Goal: Navigation & Orientation: Find specific page/section

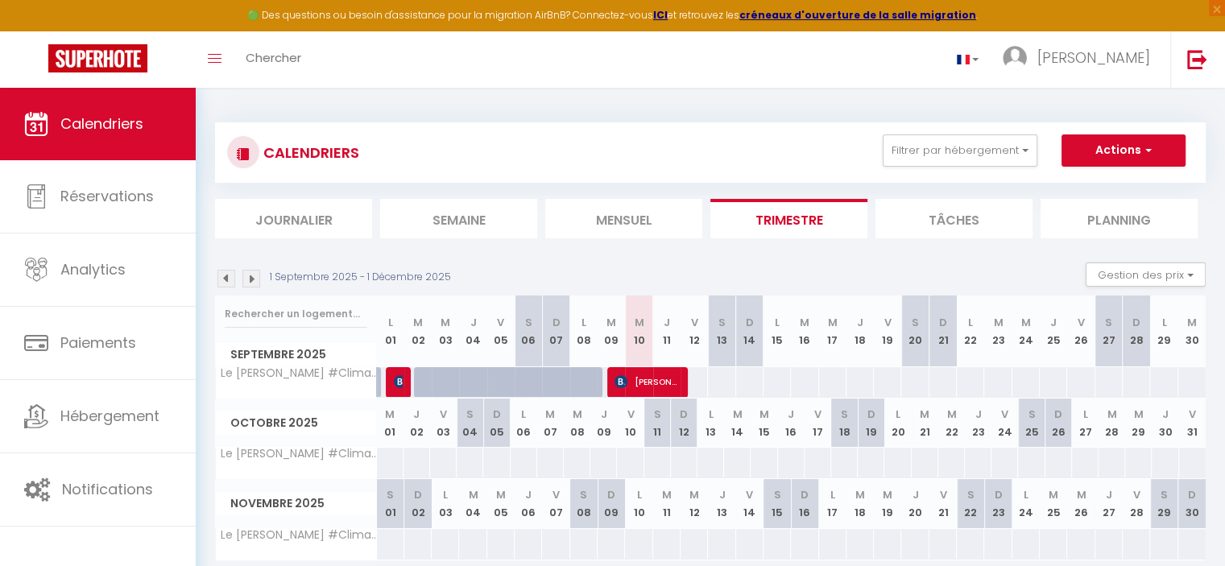
click at [461, 212] on li "Semaine" at bounding box center [458, 218] width 157 height 39
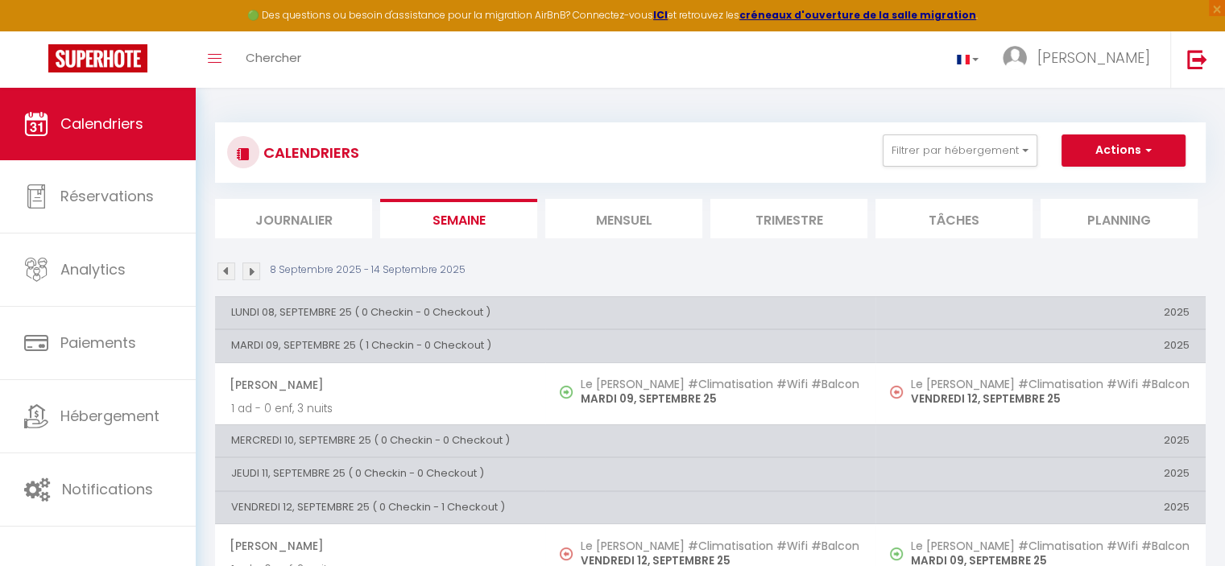
click at [657, 229] on li "Mensuel" at bounding box center [623, 218] width 157 height 39
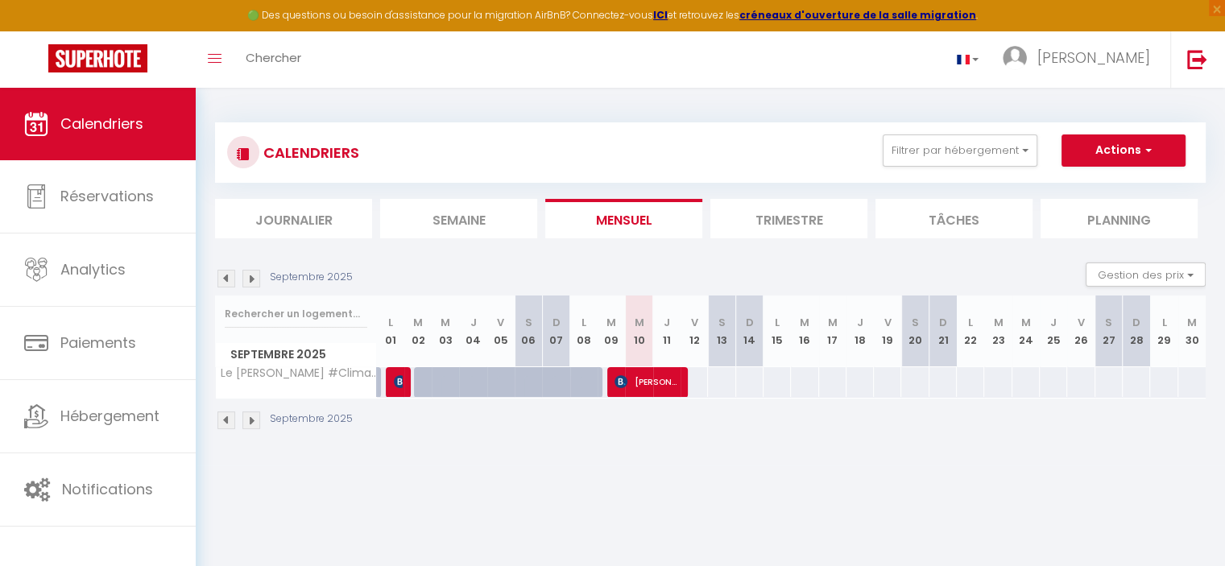
click at [763, 221] on li "Trimestre" at bounding box center [788, 218] width 157 height 39
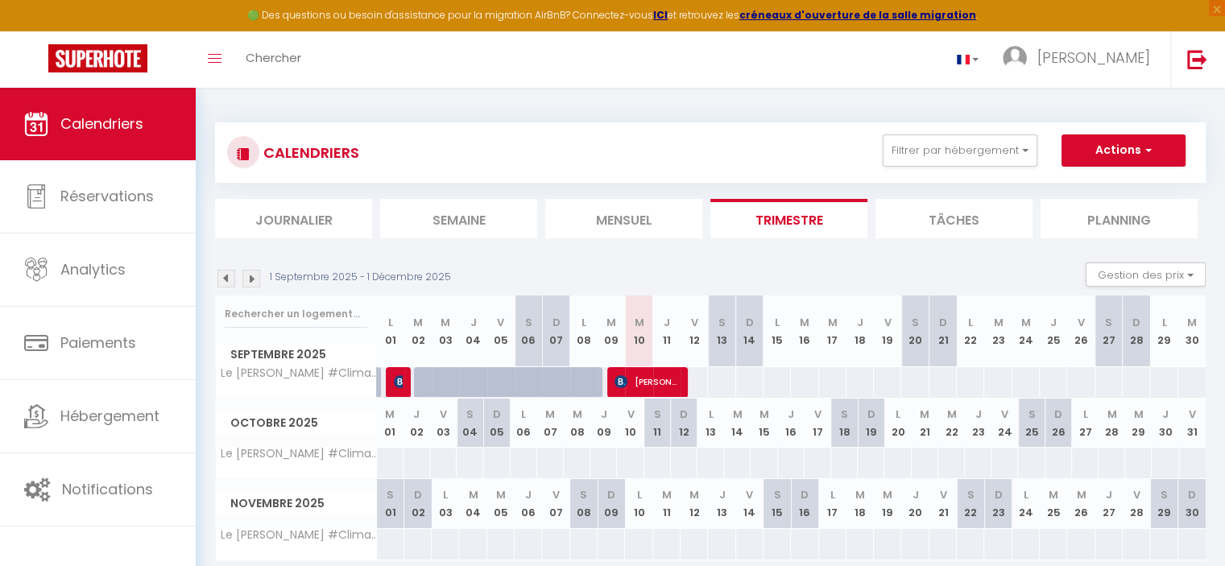
click at [939, 215] on li "Tâches" at bounding box center [953, 218] width 157 height 39
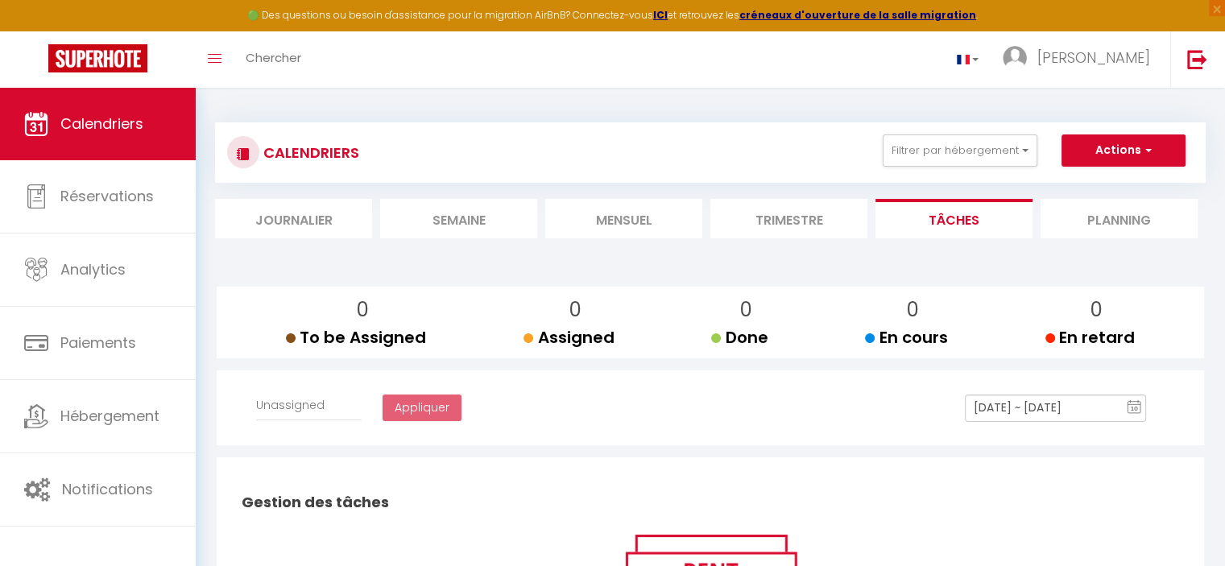
select select
click at [1115, 213] on li "Planning" at bounding box center [1118, 218] width 157 height 39
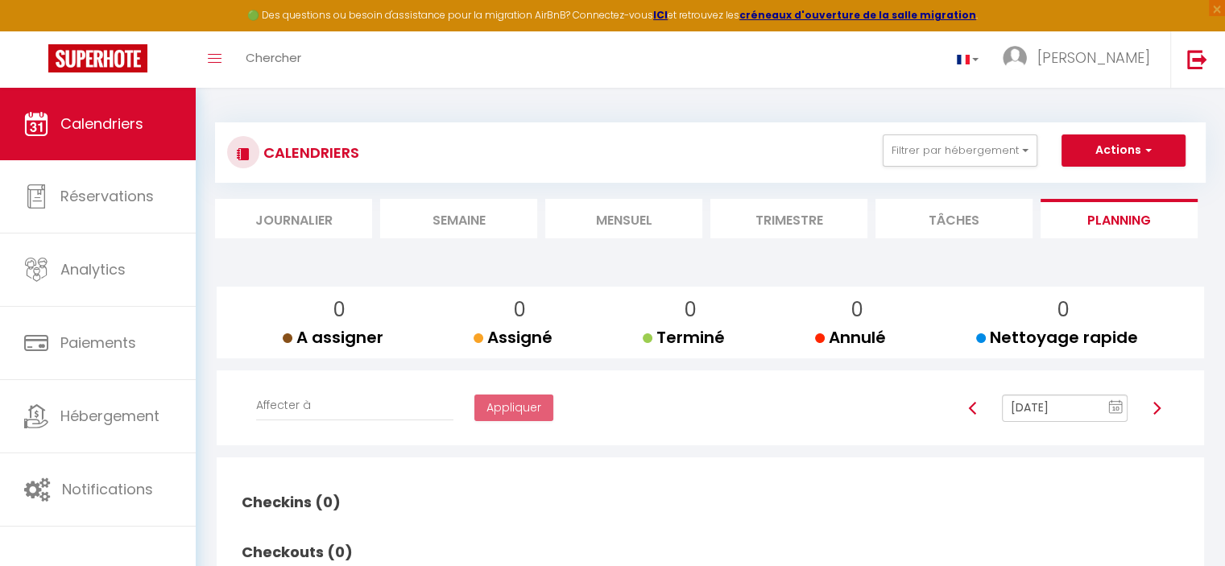
click at [923, 212] on li "Tâches" at bounding box center [953, 218] width 157 height 39
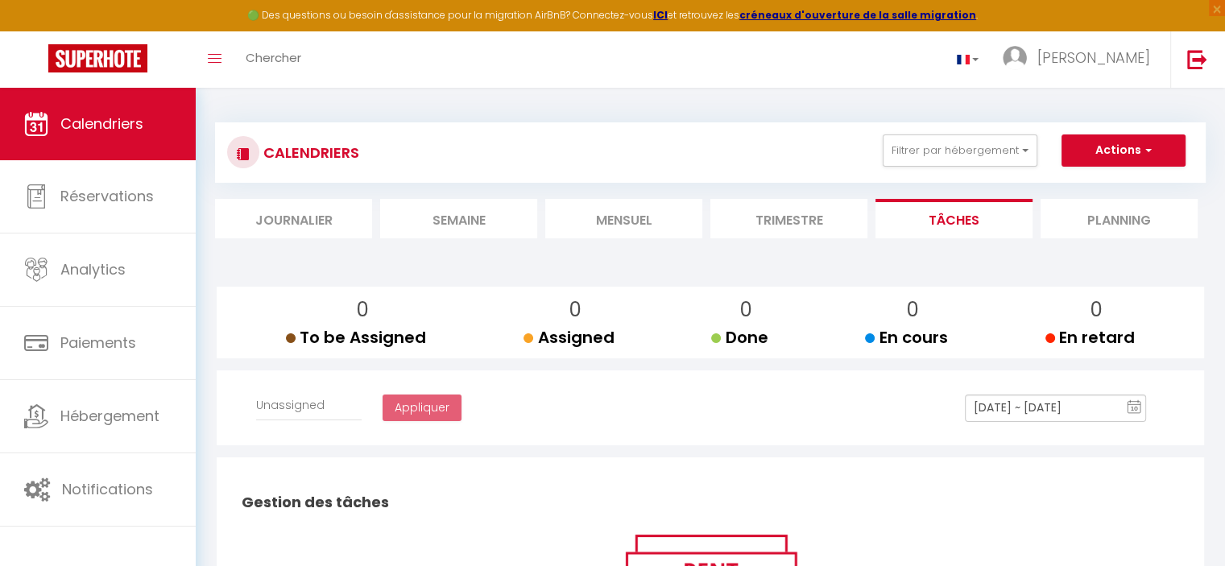
select select
click at [809, 212] on li "Trimestre" at bounding box center [788, 218] width 157 height 39
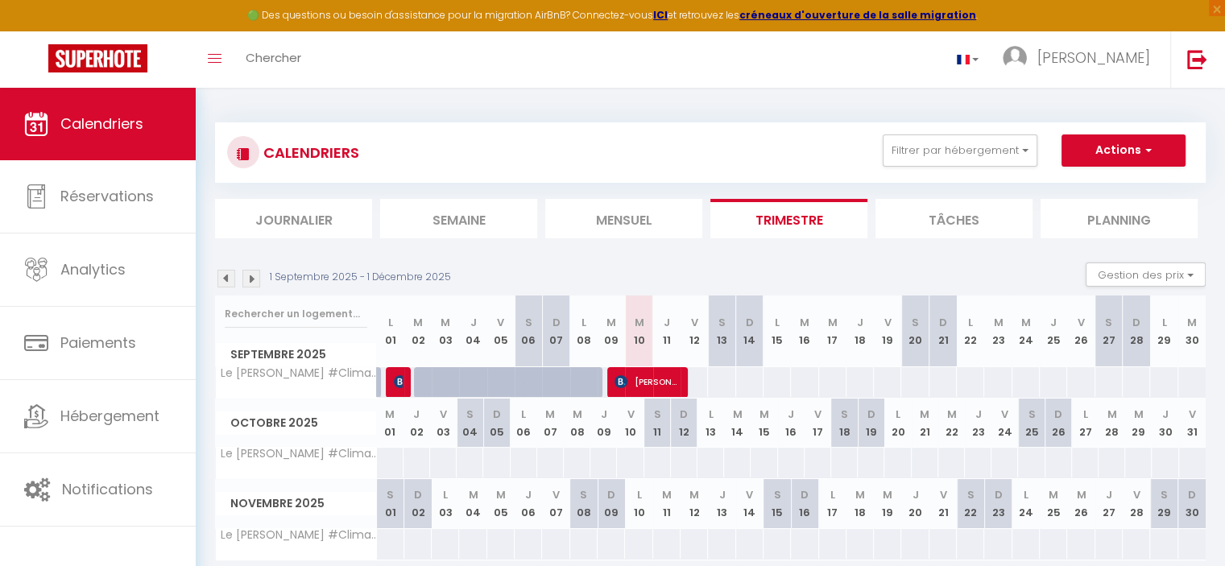
click at [635, 220] on li "Mensuel" at bounding box center [623, 218] width 157 height 39
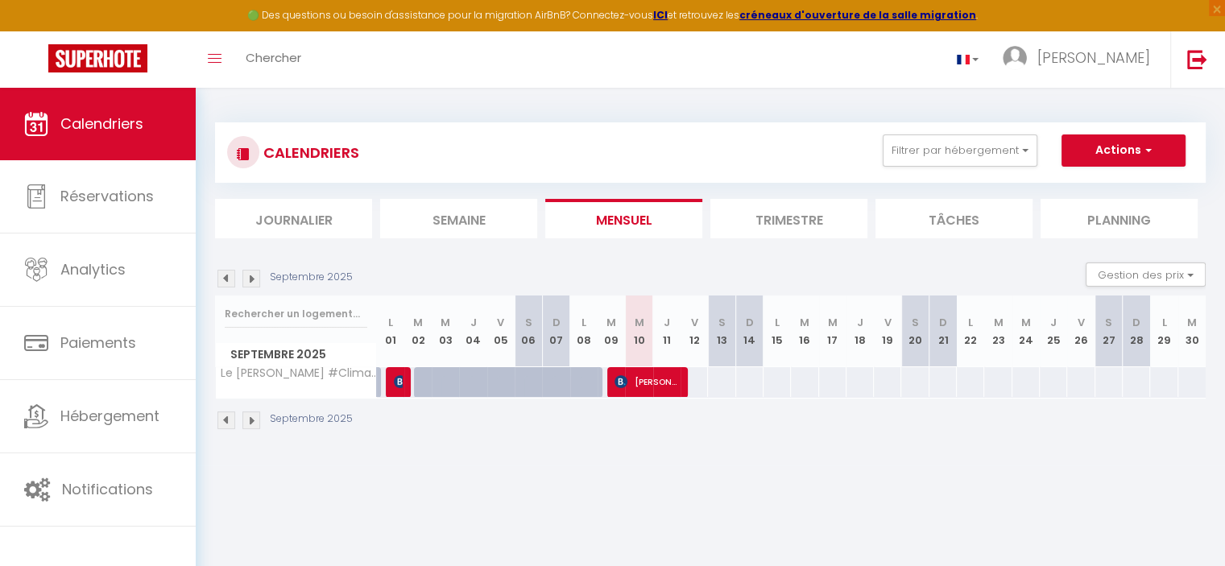
click at [477, 209] on li "Semaine" at bounding box center [458, 218] width 157 height 39
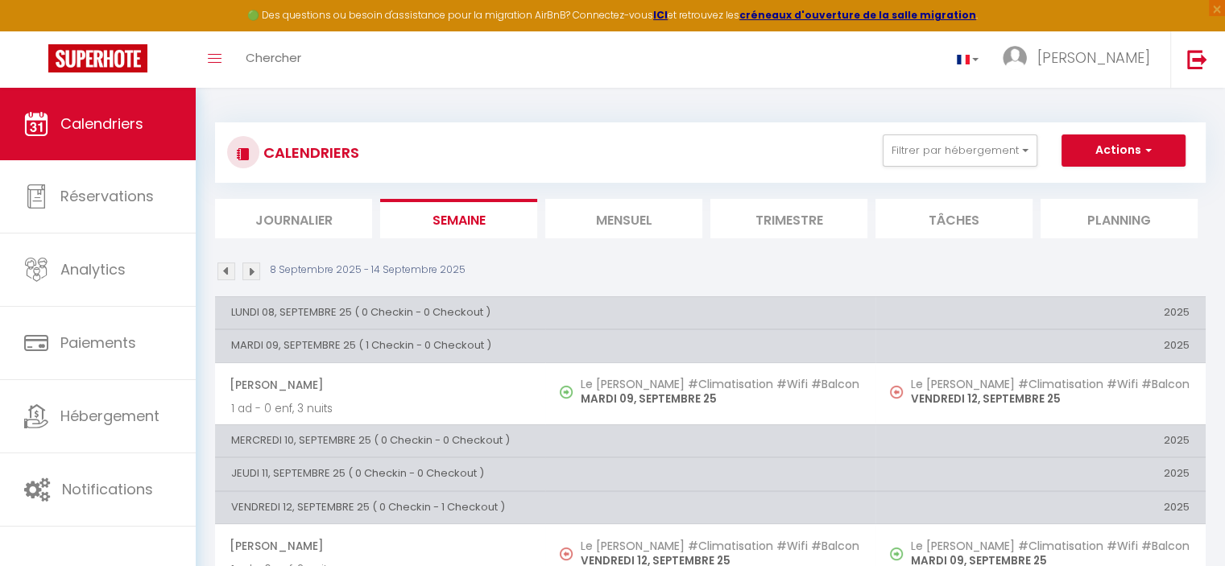
click at [303, 209] on li "Journalier" at bounding box center [293, 218] width 157 height 39
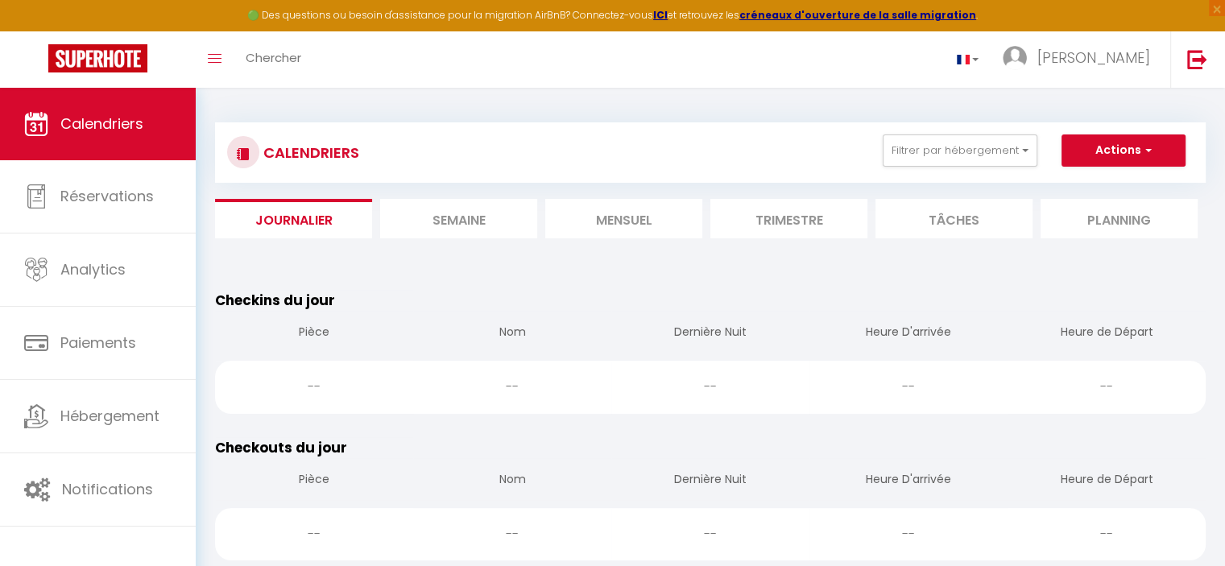
click at [476, 230] on li "Semaine" at bounding box center [458, 218] width 157 height 39
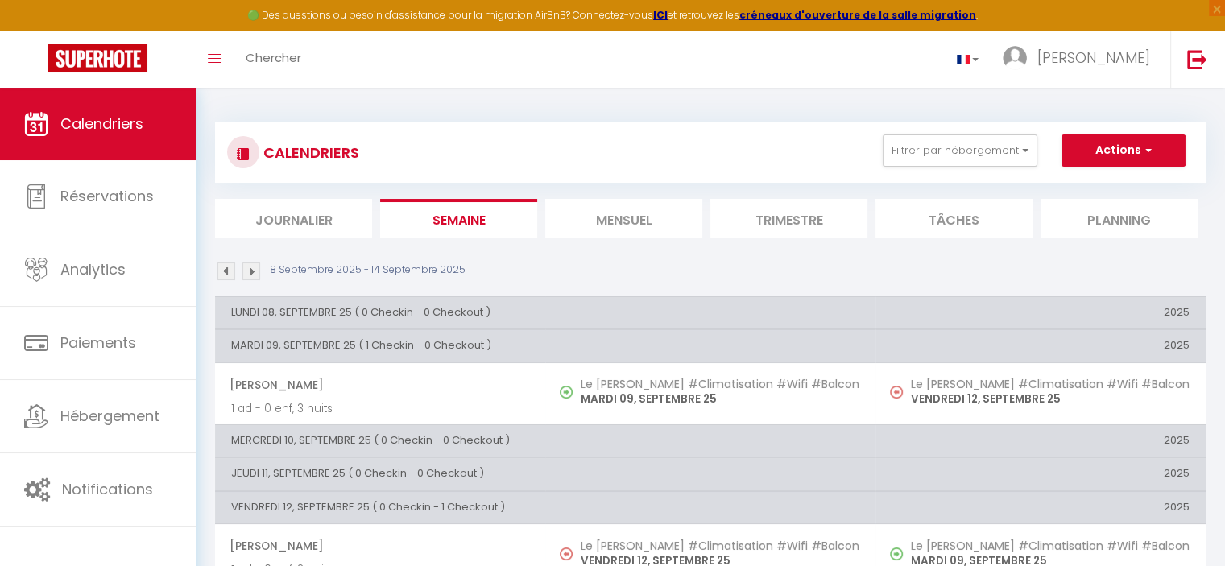
click at [619, 207] on li "Mensuel" at bounding box center [623, 218] width 157 height 39
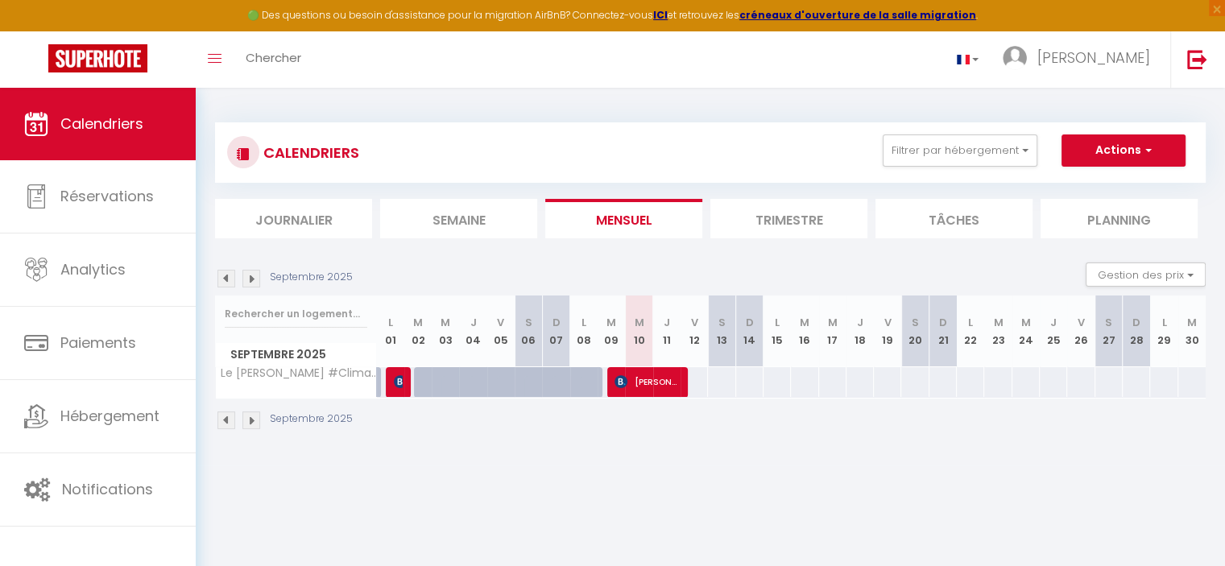
click at [806, 216] on li "Trimestre" at bounding box center [788, 218] width 157 height 39
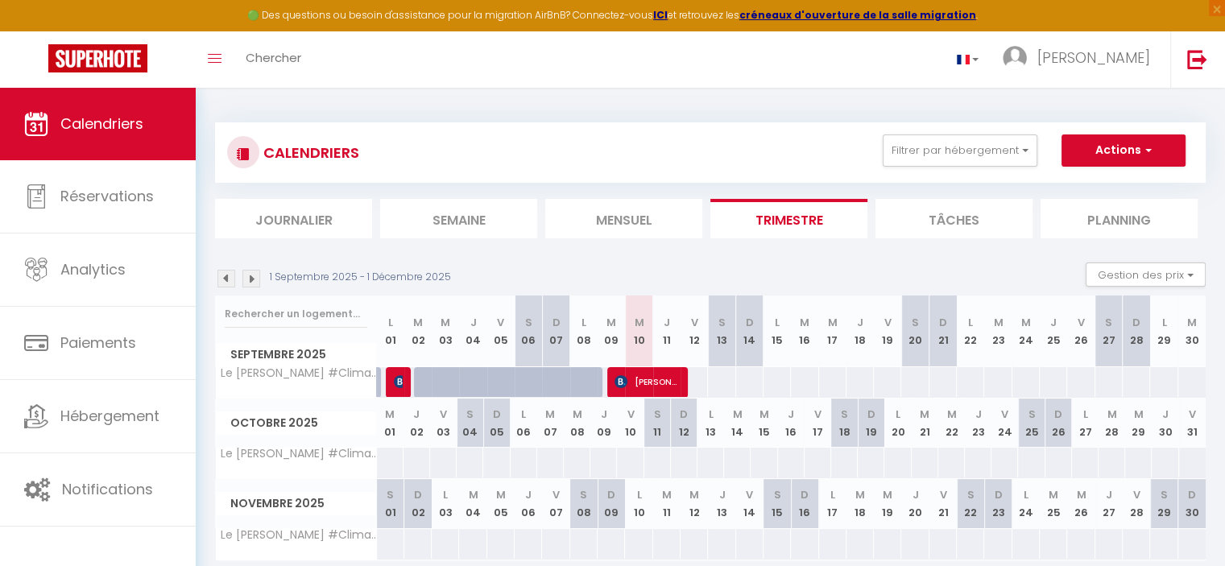
click at [954, 230] on li "Tâches" at bounding box center [953, 218] width 157 height 39
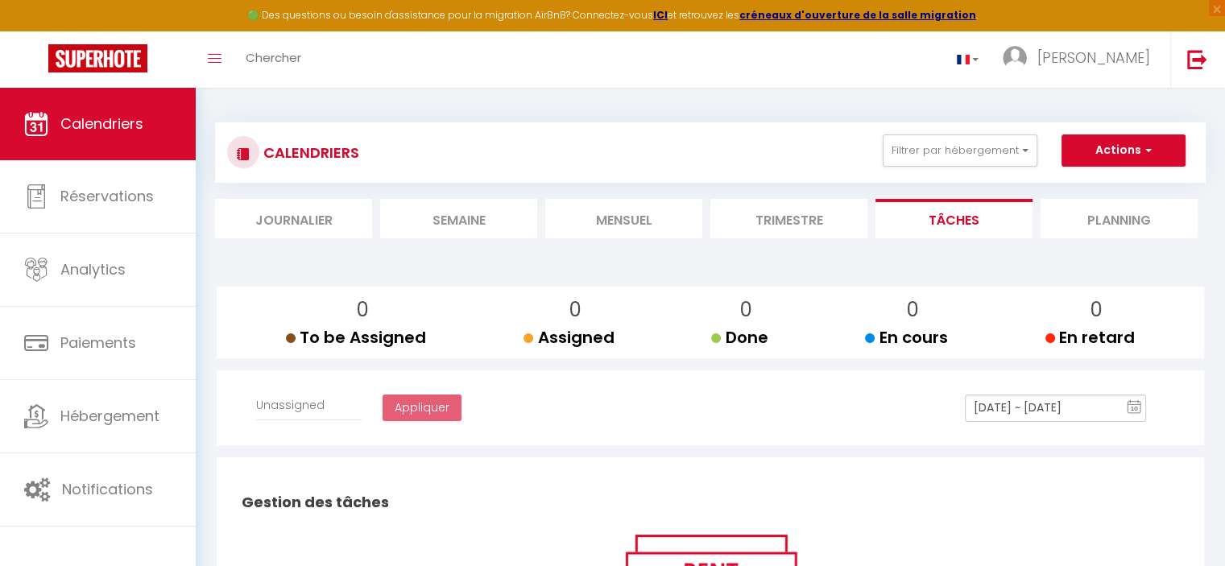
select select
click at [303, 225] on li "Journalier" at bounding box center [293, 218] width 157 height 39
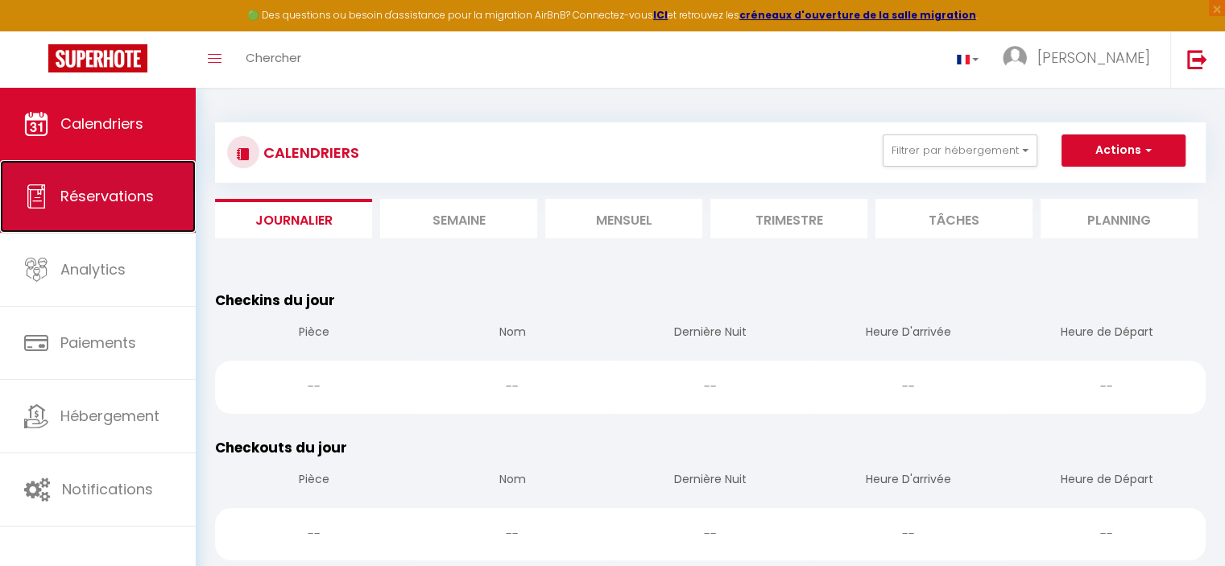
click at [125, 184] on link "Réservations" at bounding box center [98, 196] width 196 height 72
